Goal: Task Accomplishment & Management: Use online tool/utility

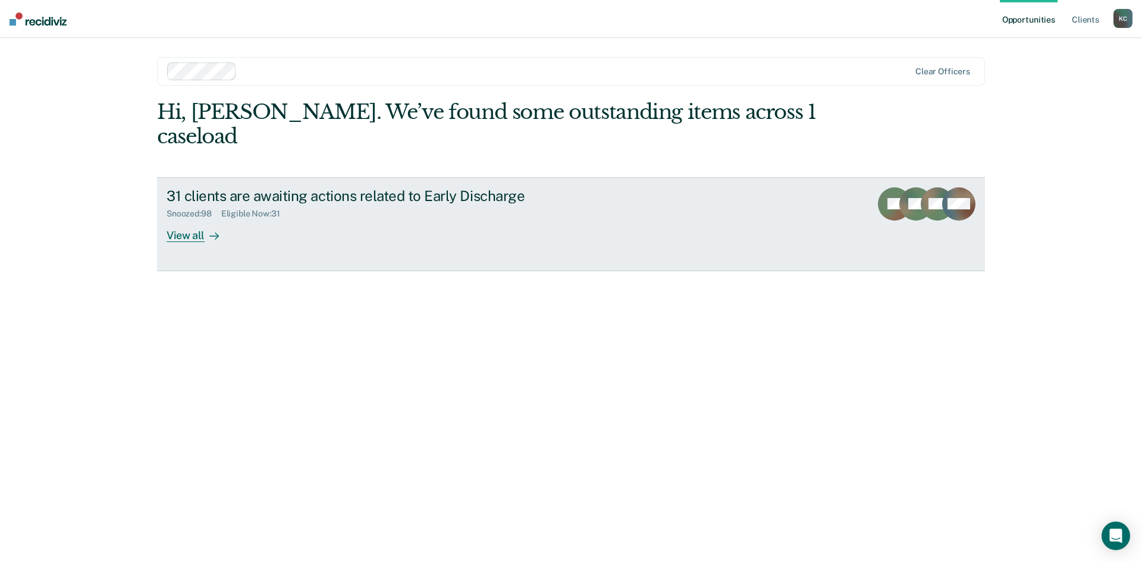
click at [278, 210] on div "31 clients are awaiting actions related to Early Discharge Snoozed : 98 Eligibl…" at bounding box center [390, 214] width 446 height 55
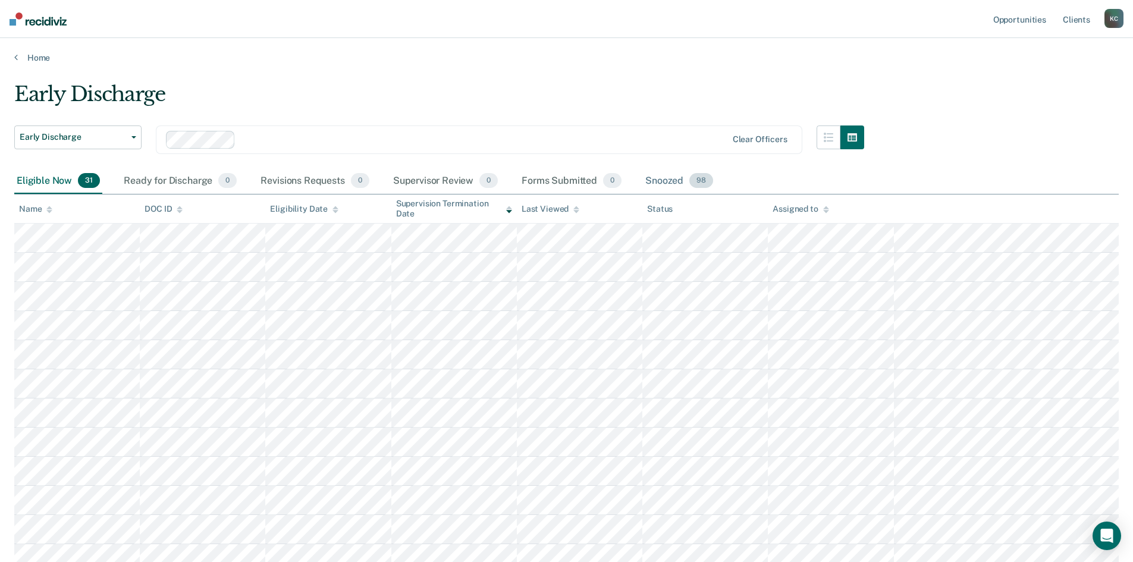
click at [675, 183] on div "Snoozed 98" at bounding box center [679, 181] width 73 height 26
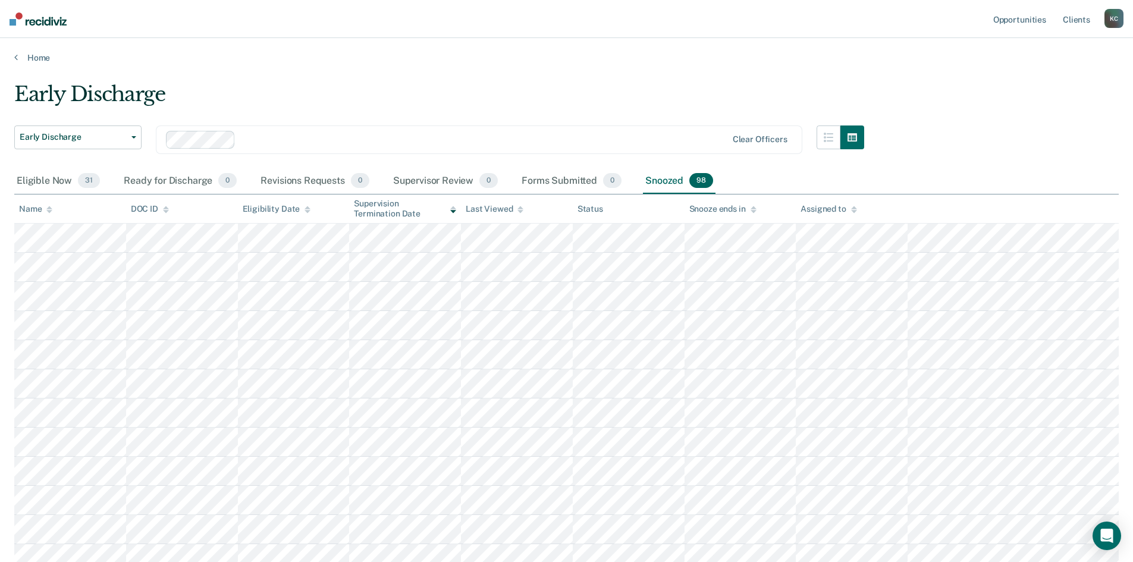
click at [49, 214] on div at bounding box center [49, 209] width 6 height 10
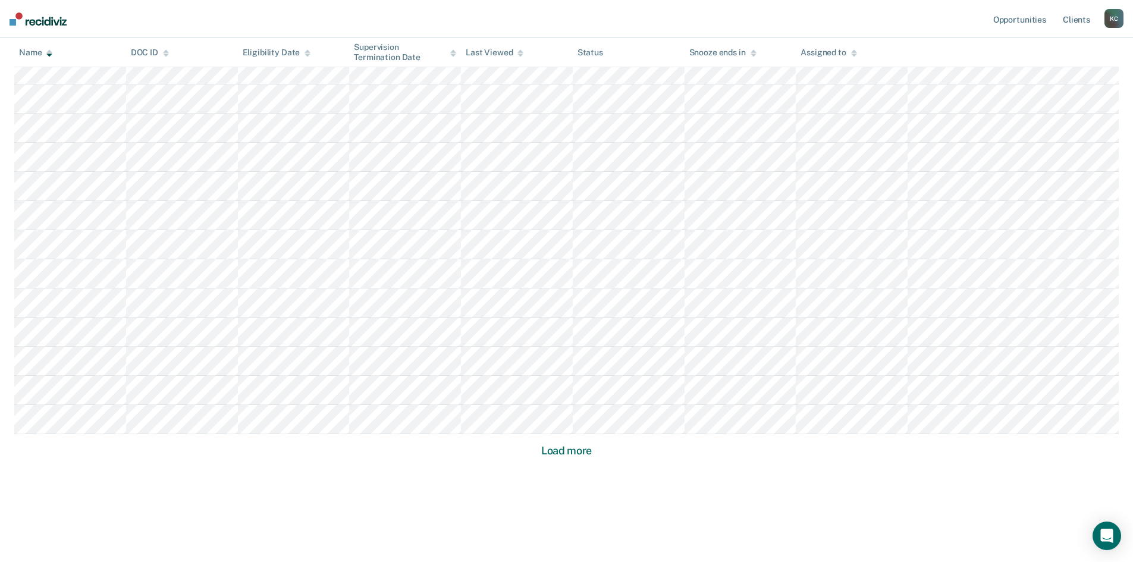
scroll to position [665, 0]
click at [570, 453] on button "Load more" at bounding box center [567, 450] width 58 height 14
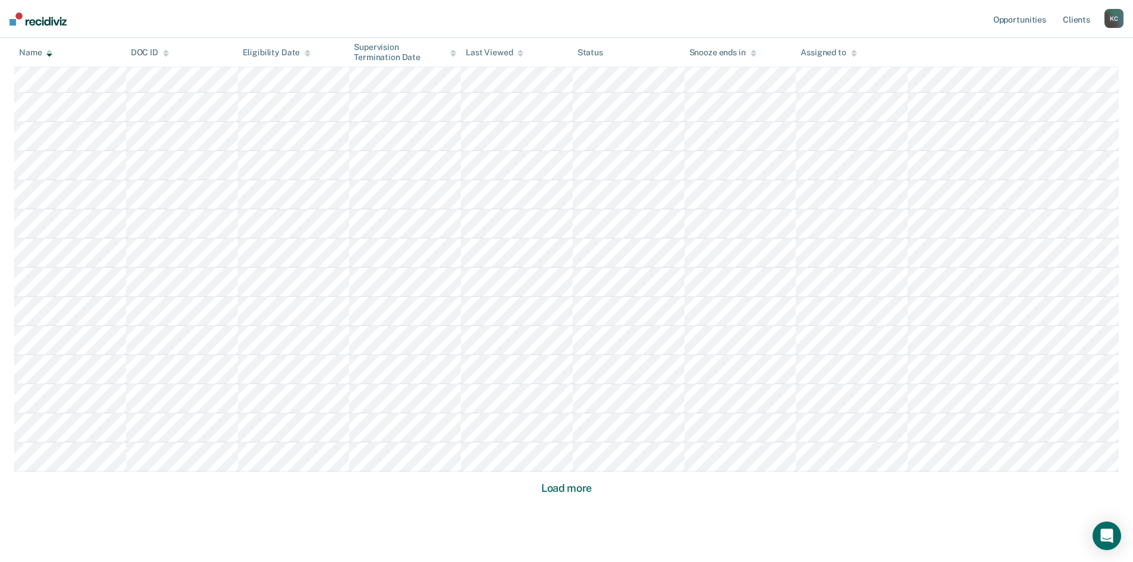
scroll to position [1539, 0]
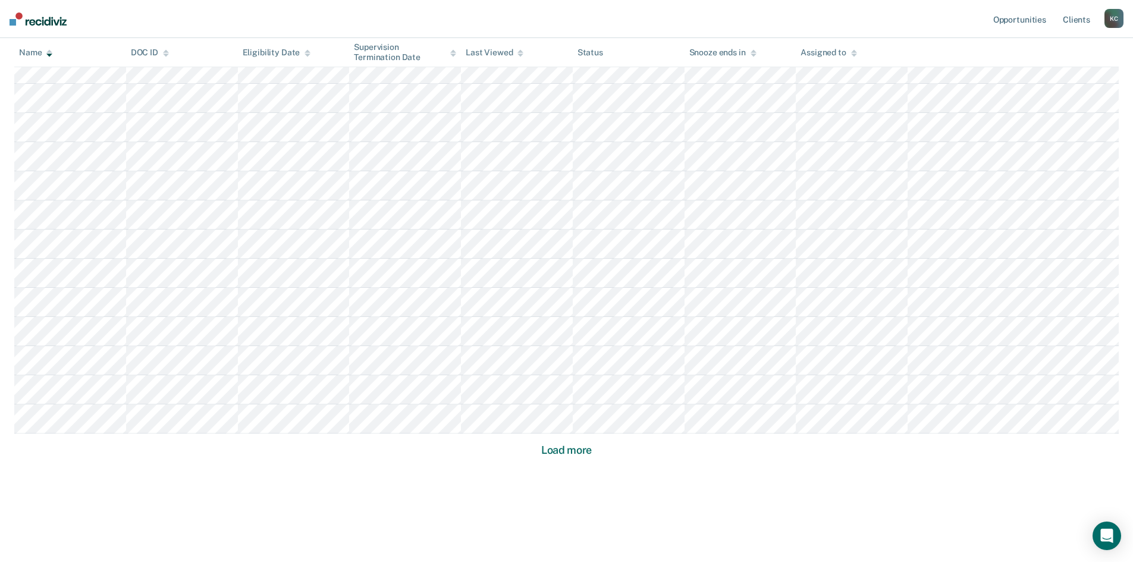
click at [580, 455] on button "Load more" at bounding box center [567, 450] width 58 height 14
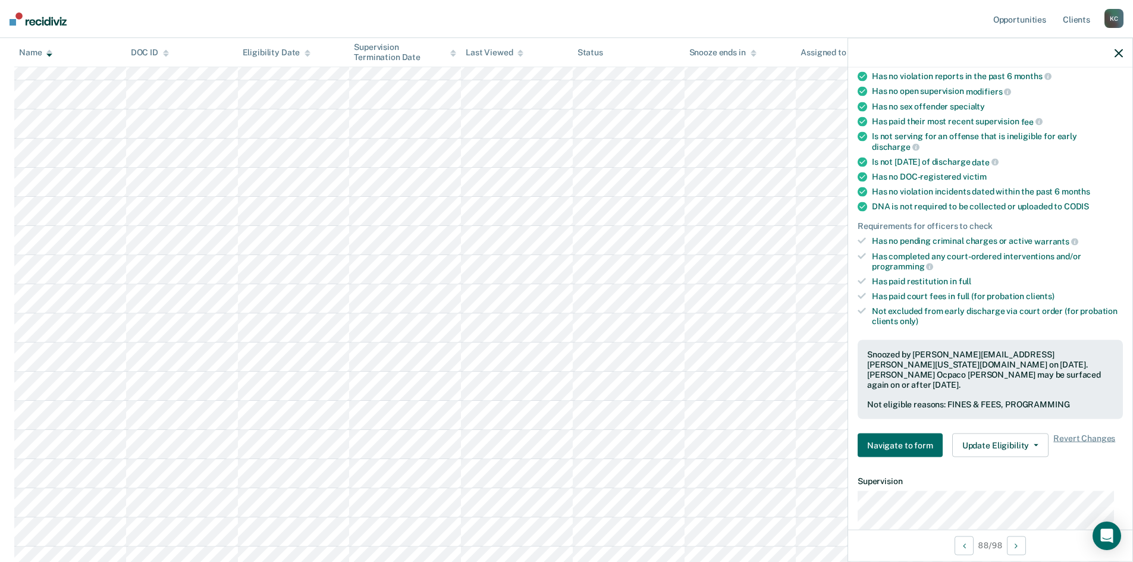
scroll to position [238, 0]
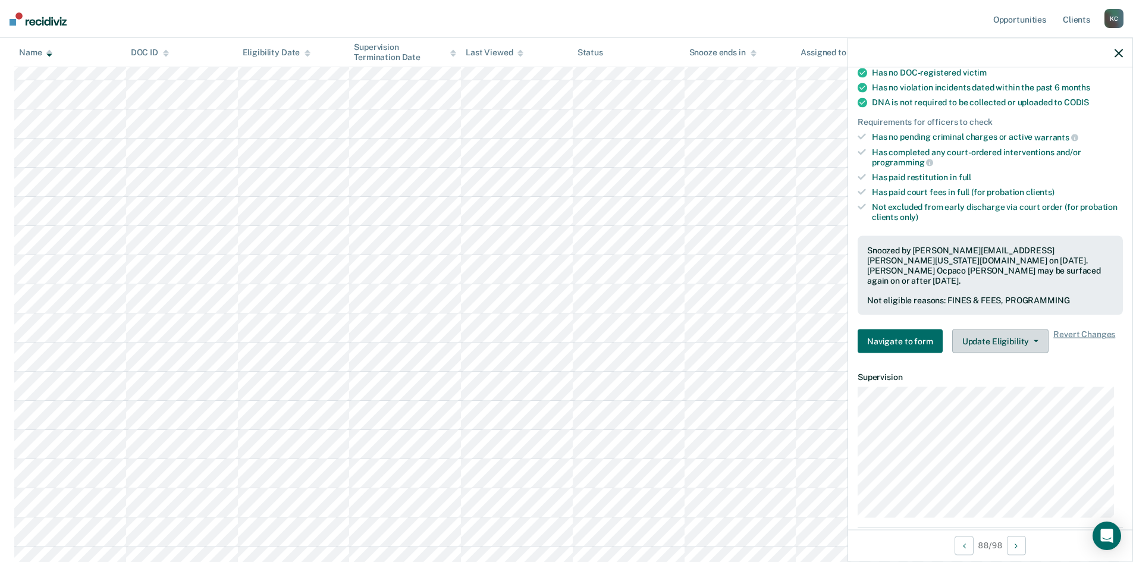
click at [1008, 334] on button "Update Eligibility" at bounding box center [1001, 342] width 96 height 24
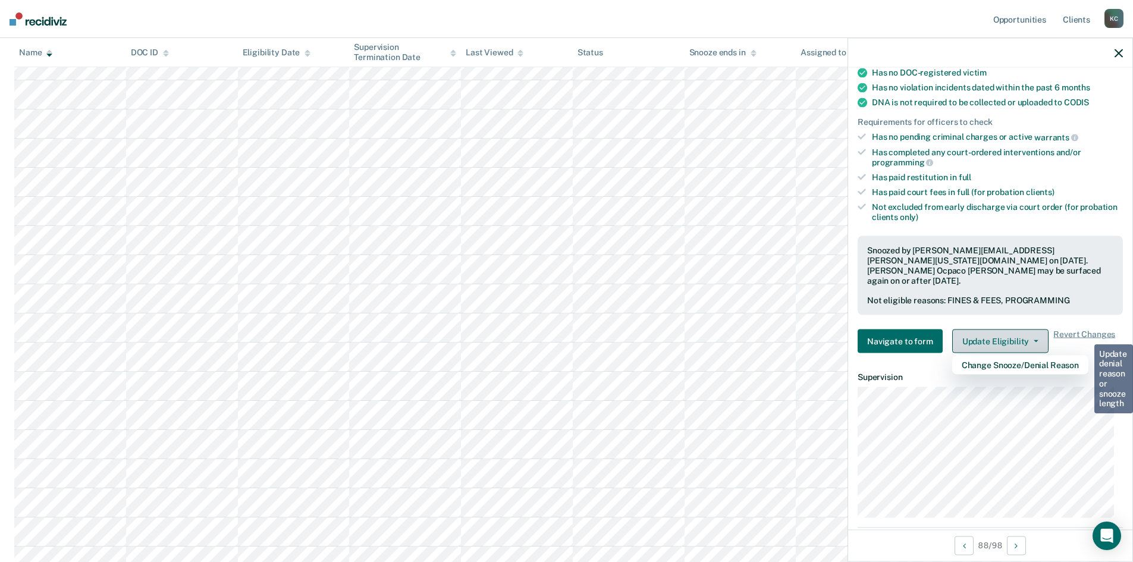
click at [1008, 334] on button "Update Eligibility" at bounding box center [1001, 342] width 96 height 24
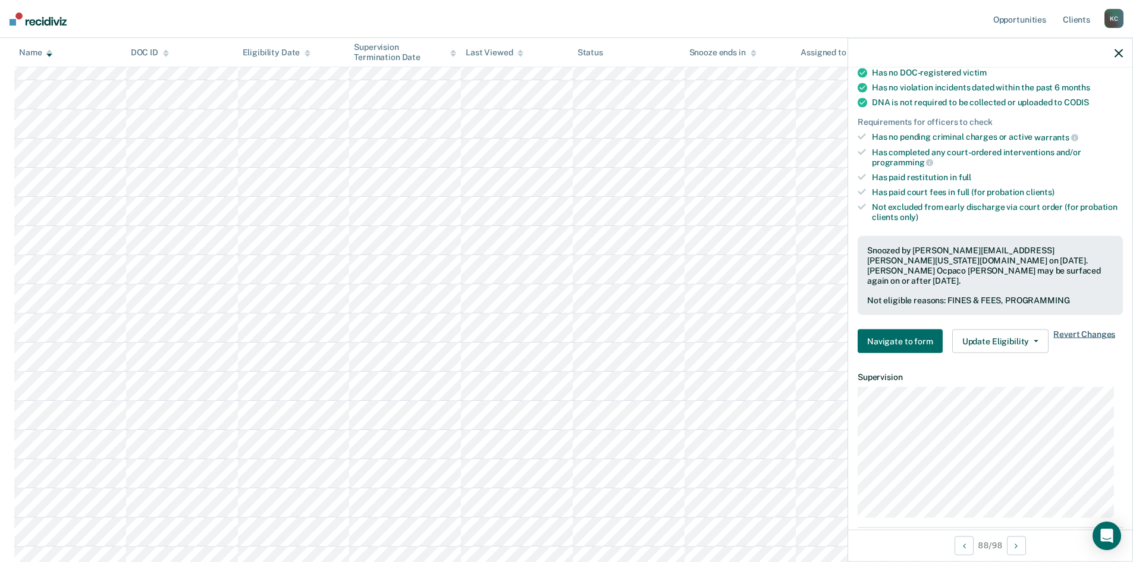
click at [1062, 330] on span "Revert Changes" at bounding box center [1085, 342] width 62 height 24
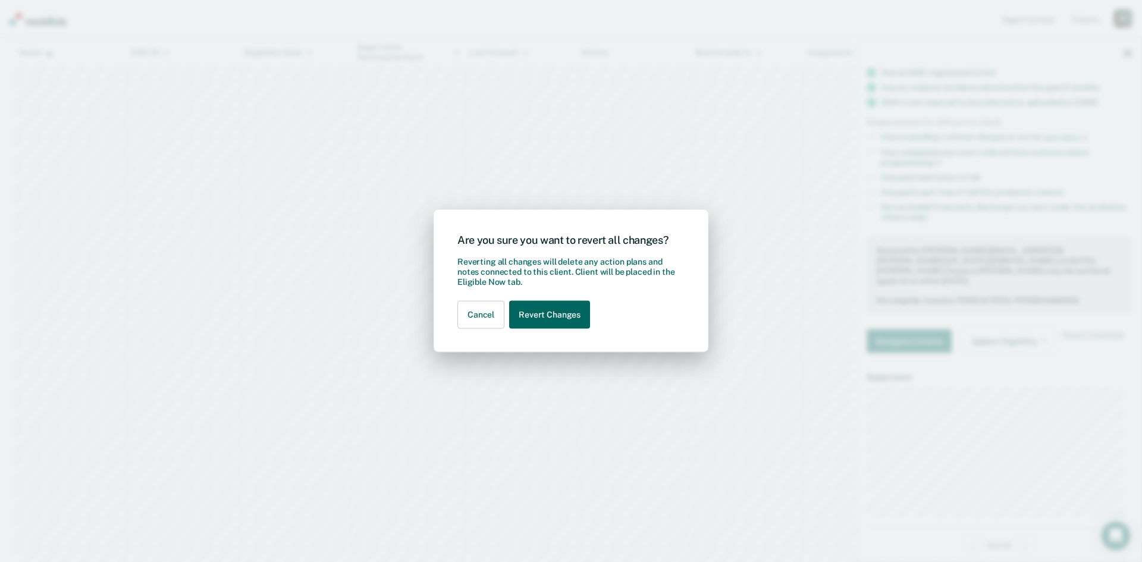
click at [513, 314] on button "Revert Changes" at bounding box center [549, 315] width 81 height 28
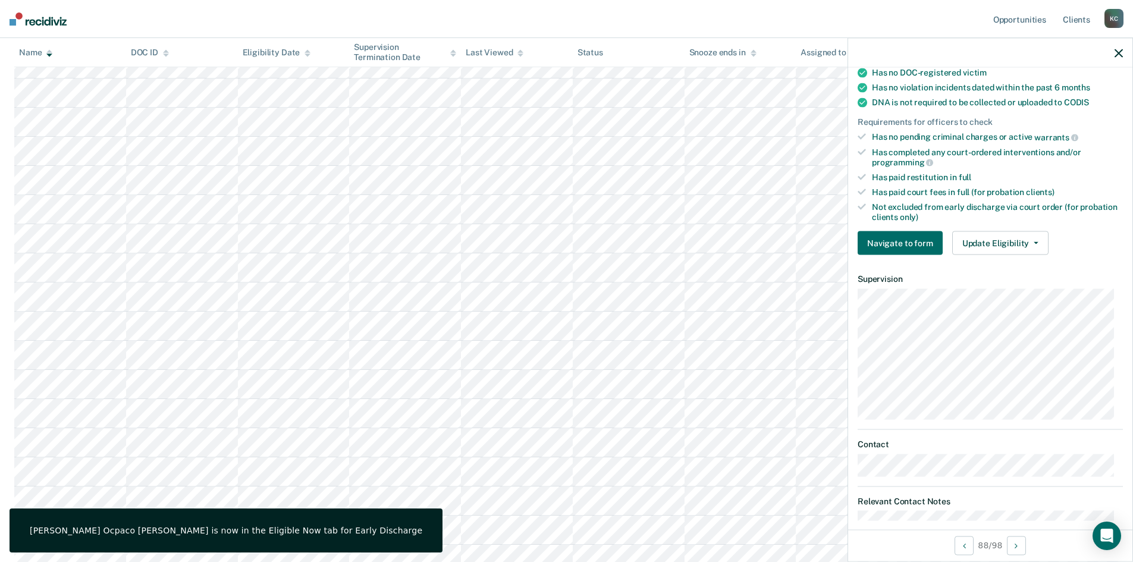
scroll to position [0, 0]
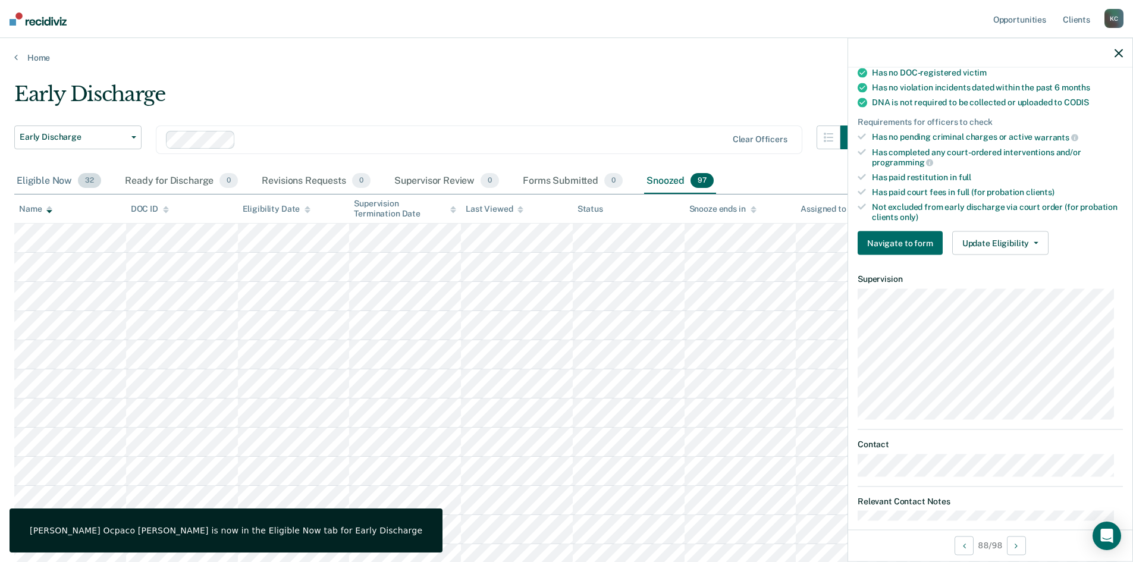
click at [55, 179] on div "Eligible Now 32" at bounding box center [58, 181] width 89 height 26
